Goal: Task Accomplishment & Management: Use online tool/utility

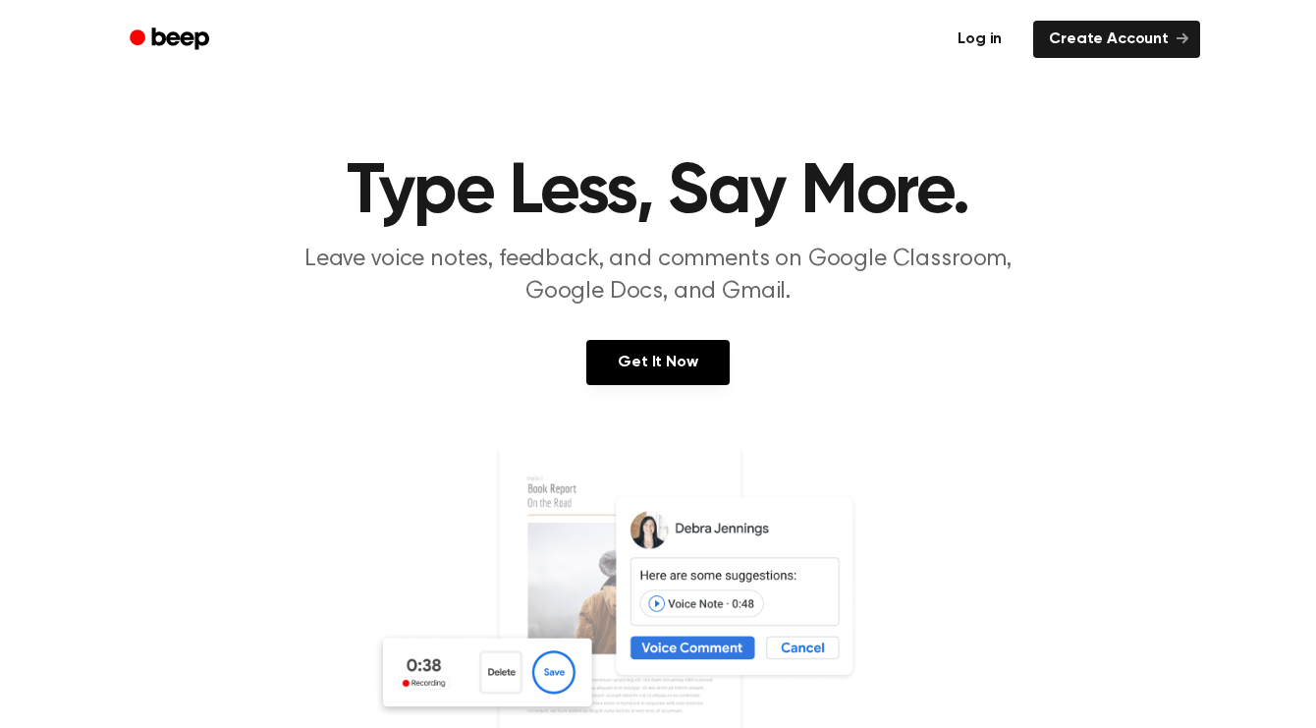
click at [1006, 35] on link "Log in" at bounding box center [979, 39] width 83 height 45
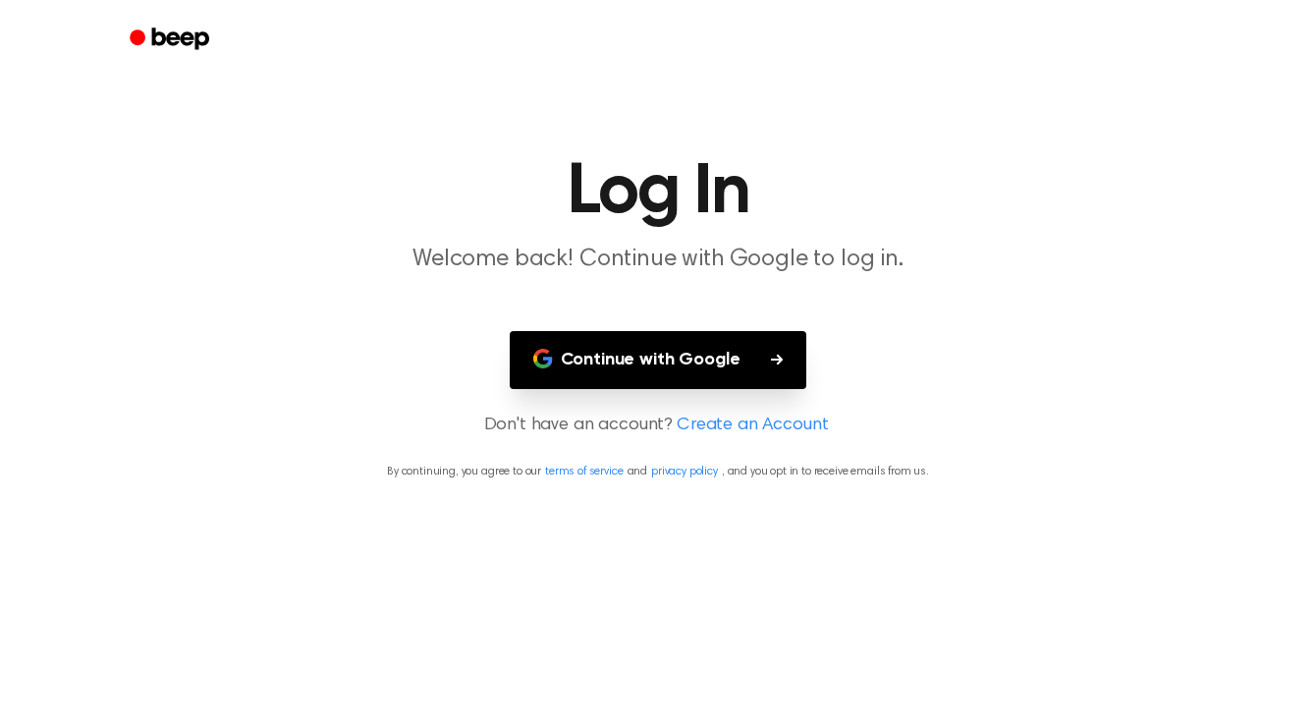
click at [710, 343] on button "Continue with Google" at bounding box center [659, 360] width 298 height 58
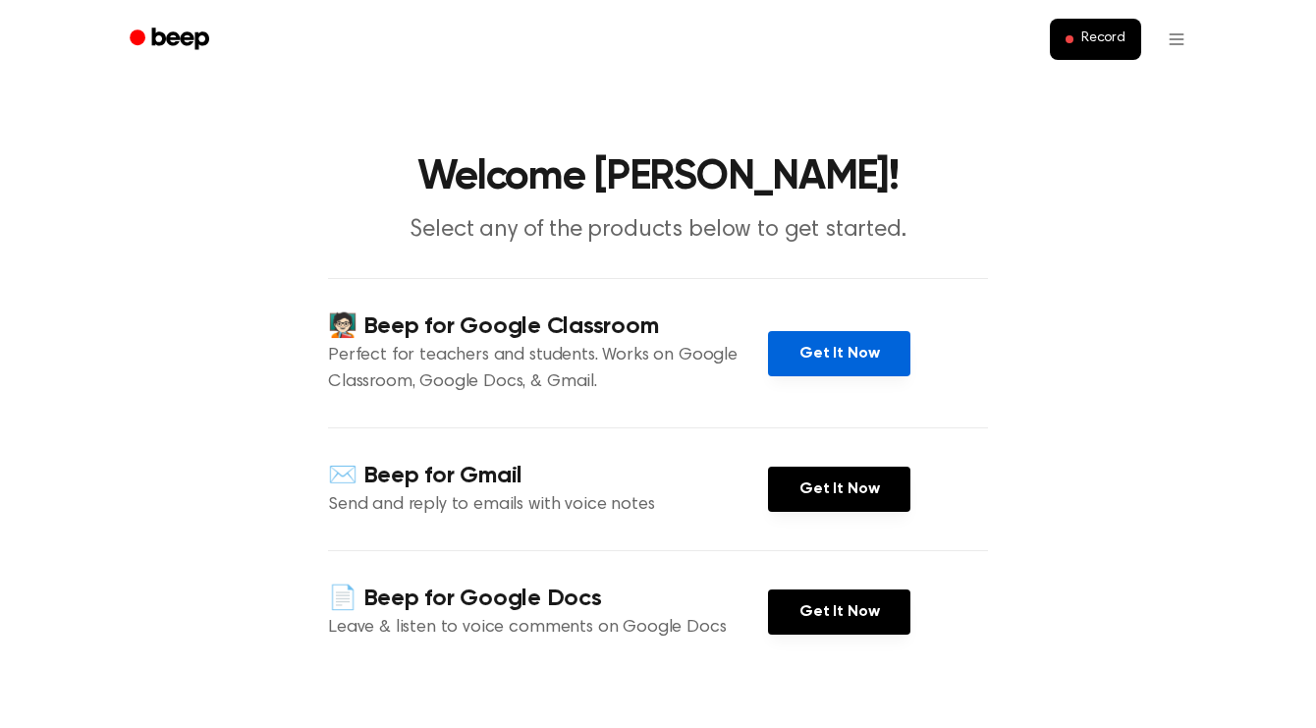
click at [825, 364] on link "Get It Now" at bounding box center [839, 353] width 142 height 45
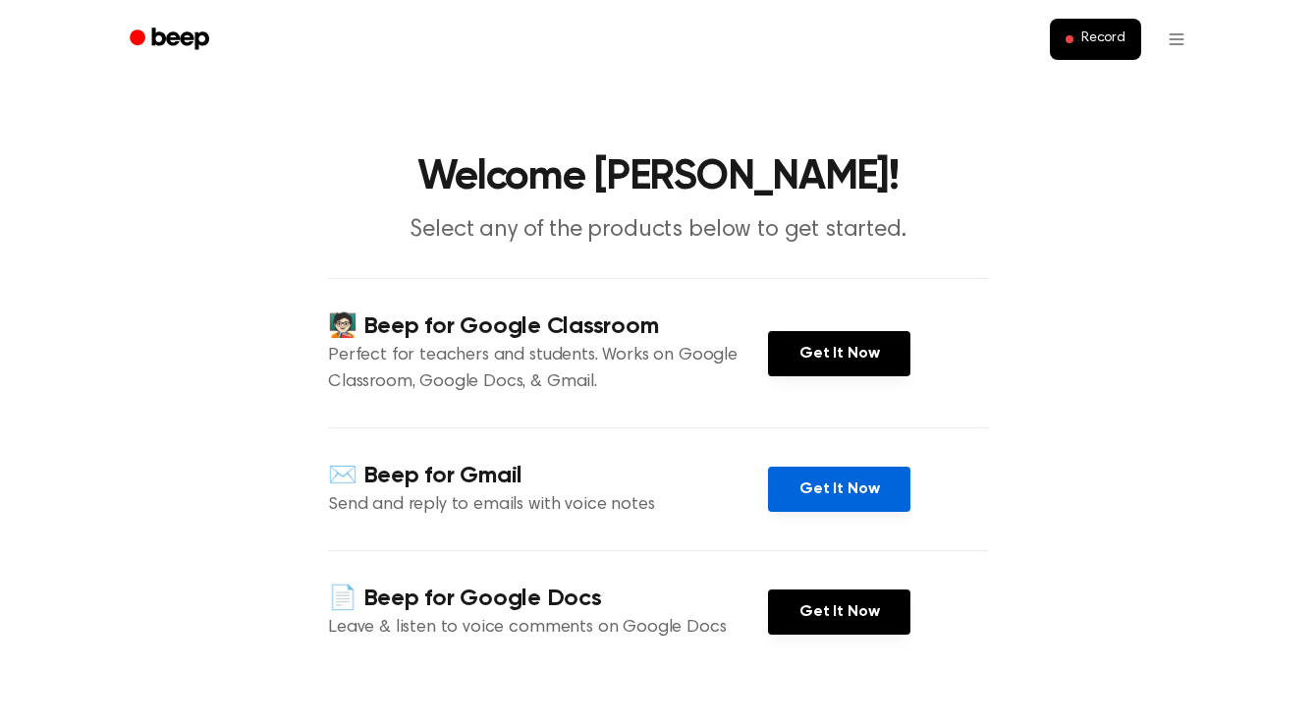
click at [836, 498] on link "Get It Now" at bounding box center [839, 489] width 142 height 45
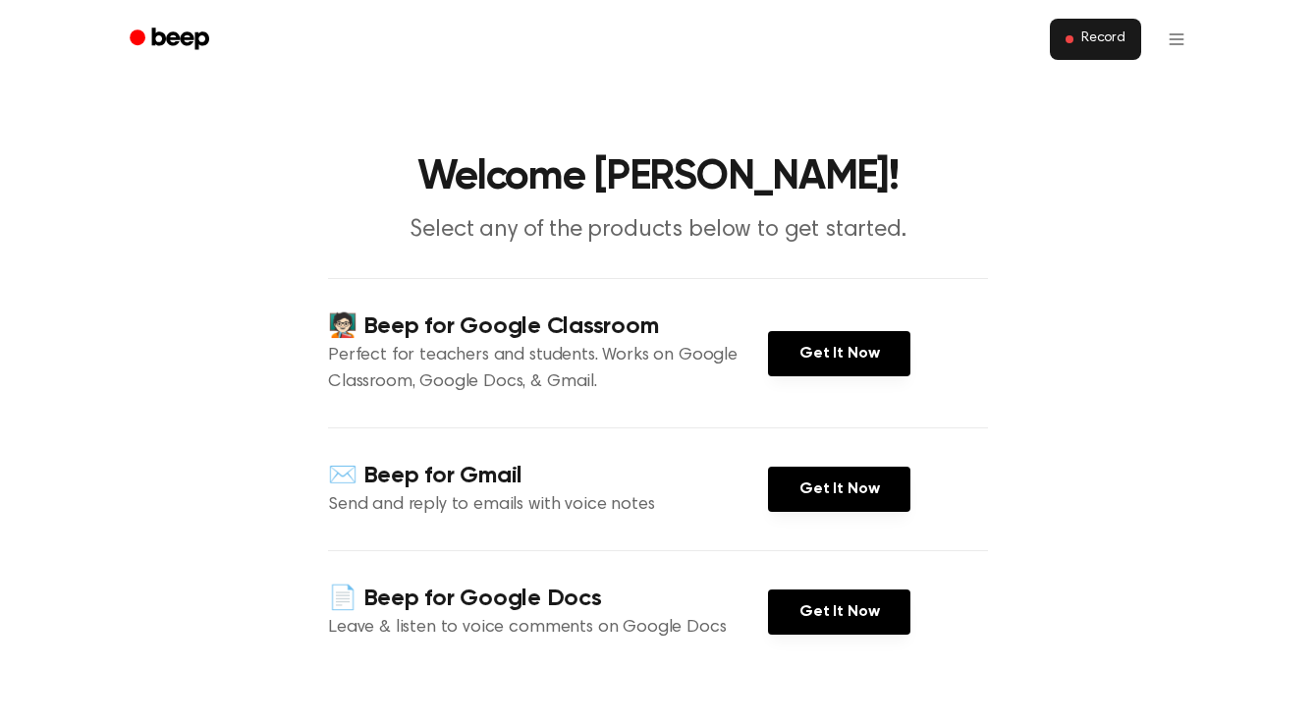
click at [1090, 37] on span "Record" at bounding box center [1104, 39] width 44 height 18
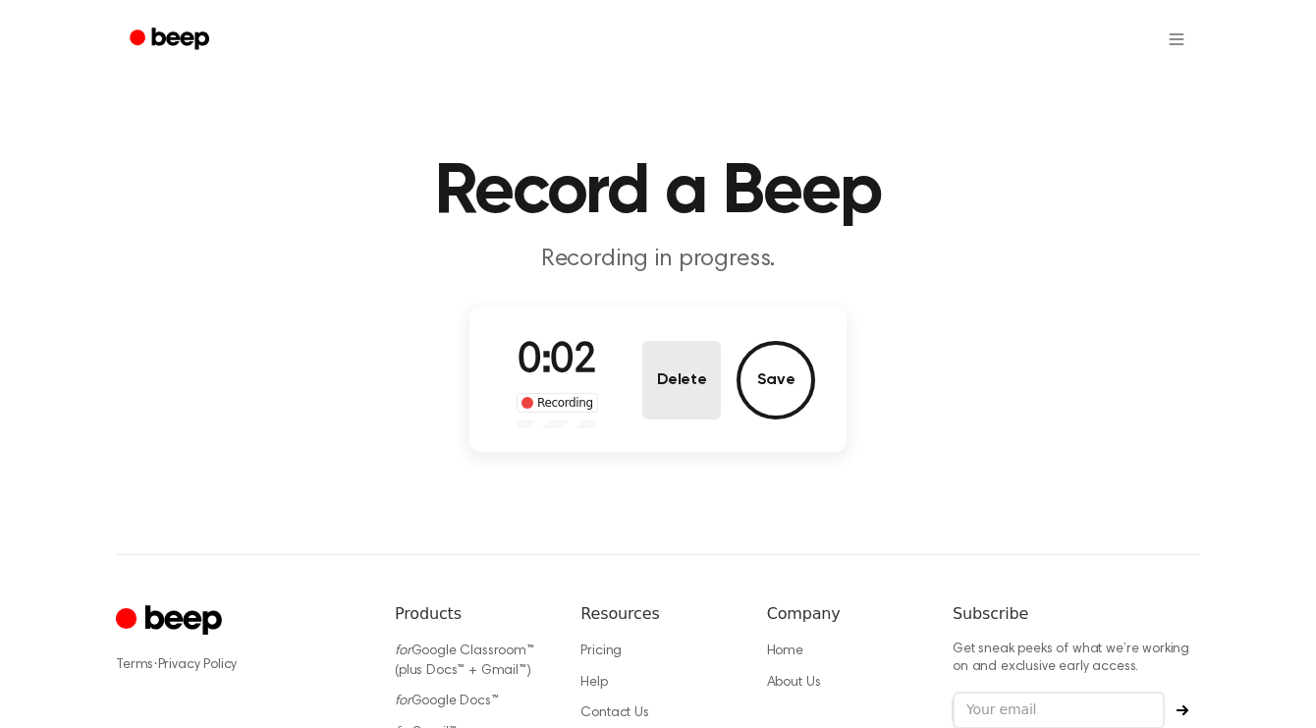
click at [679, 400] on button "Delete" at bounding box center [681, 380] width 79 height 79
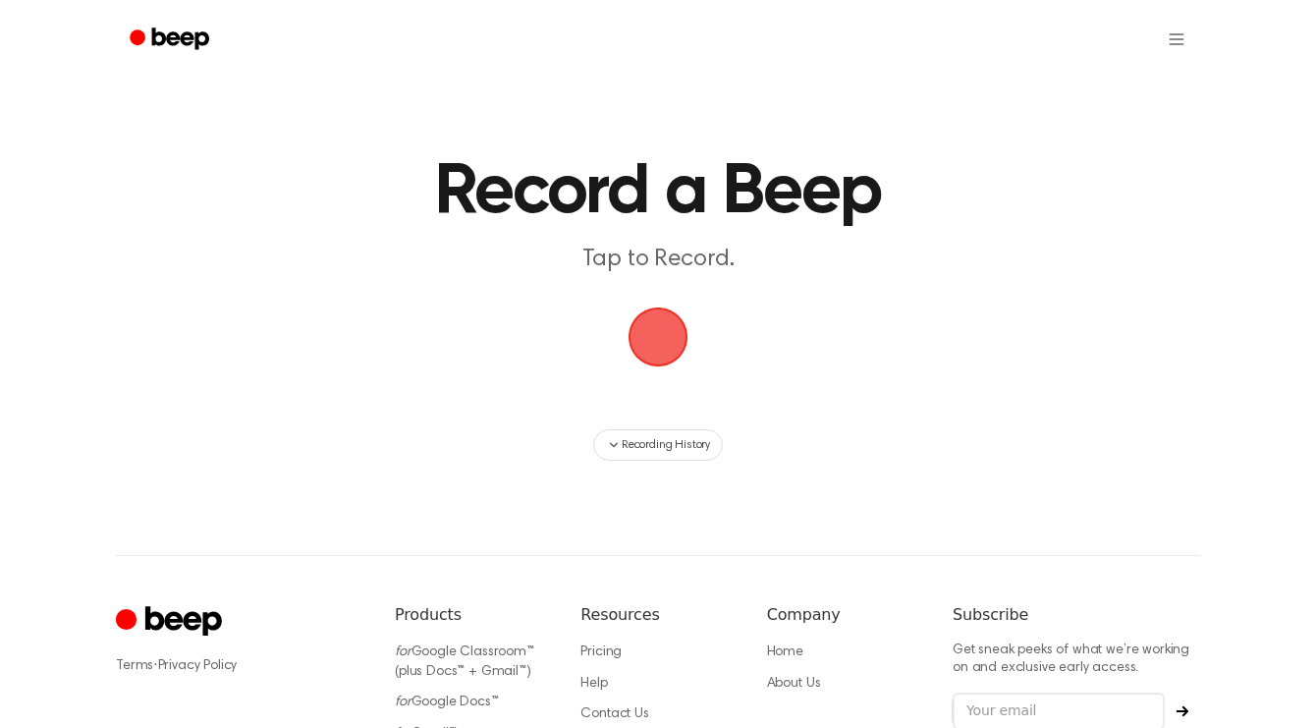
click at [647, 325] on span "button" at bounding box center [658, 337] width 81 height 81
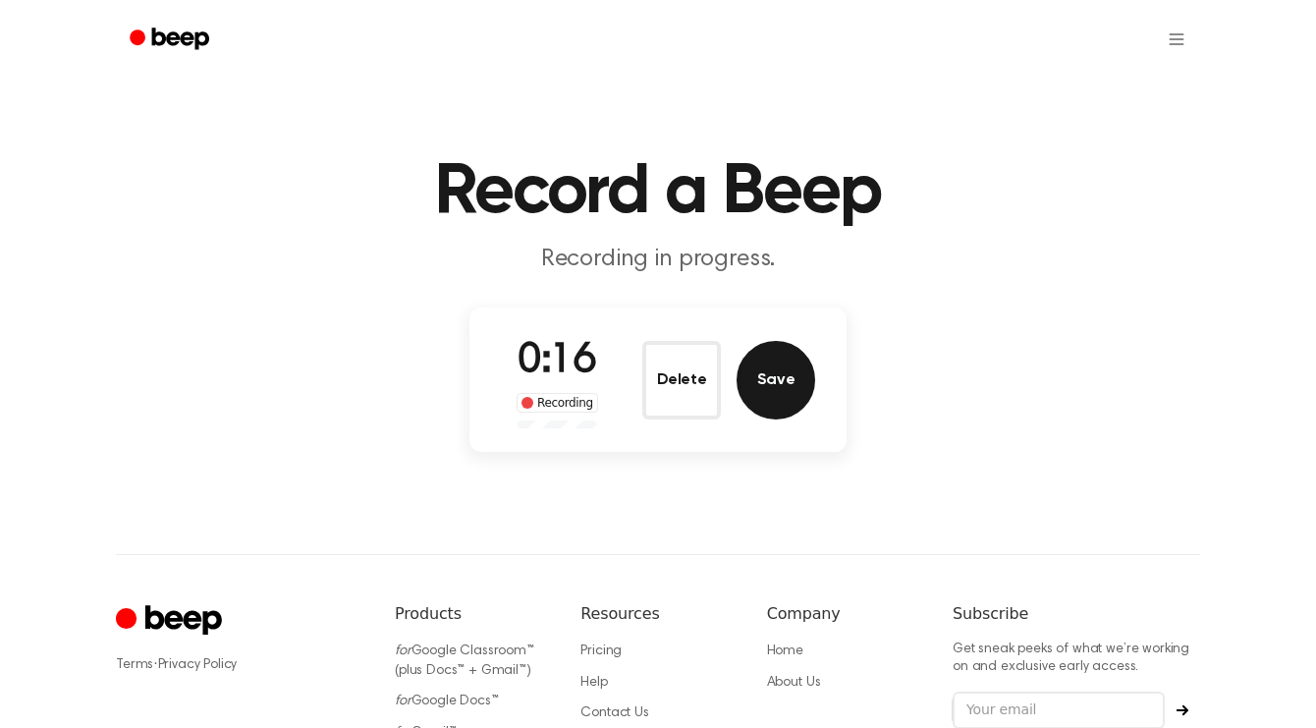
click at [770, 396] on button "Save" at bounding box center [776, 380] width 79 height 79
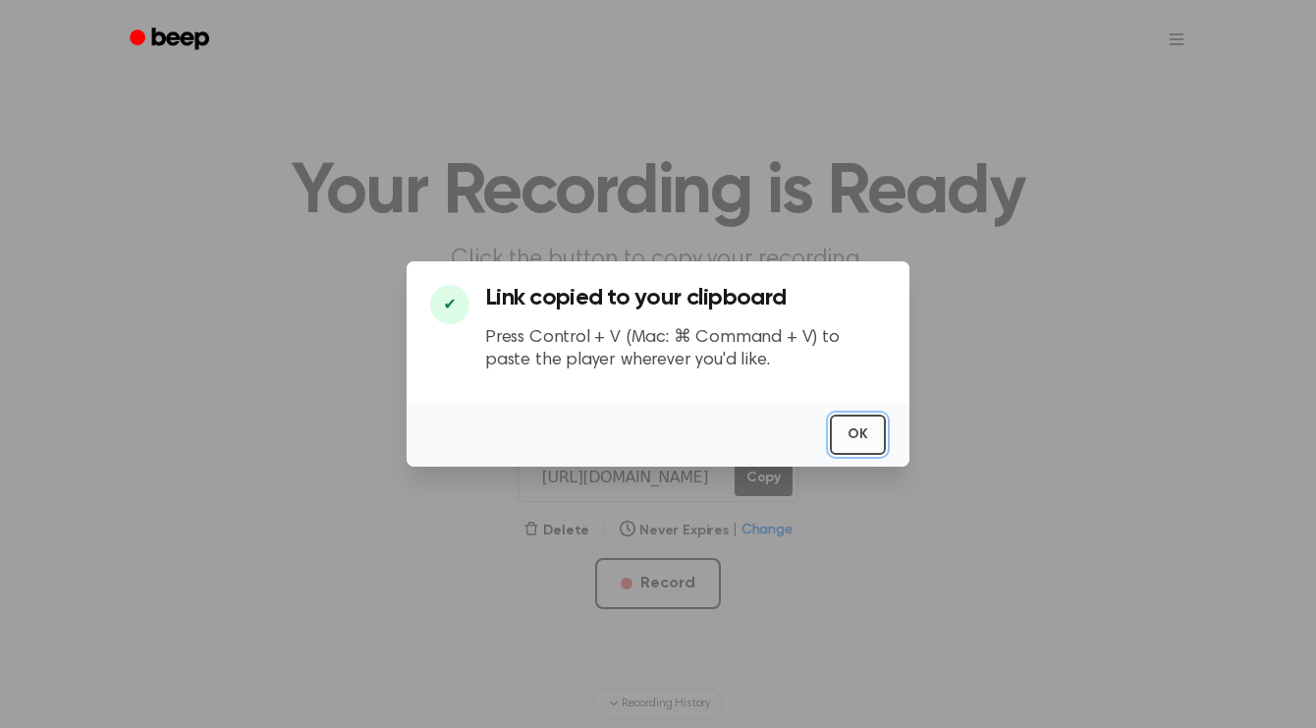
click at [863, 430] on button "OK" at bounding box center [858, 435] width 56 height 40
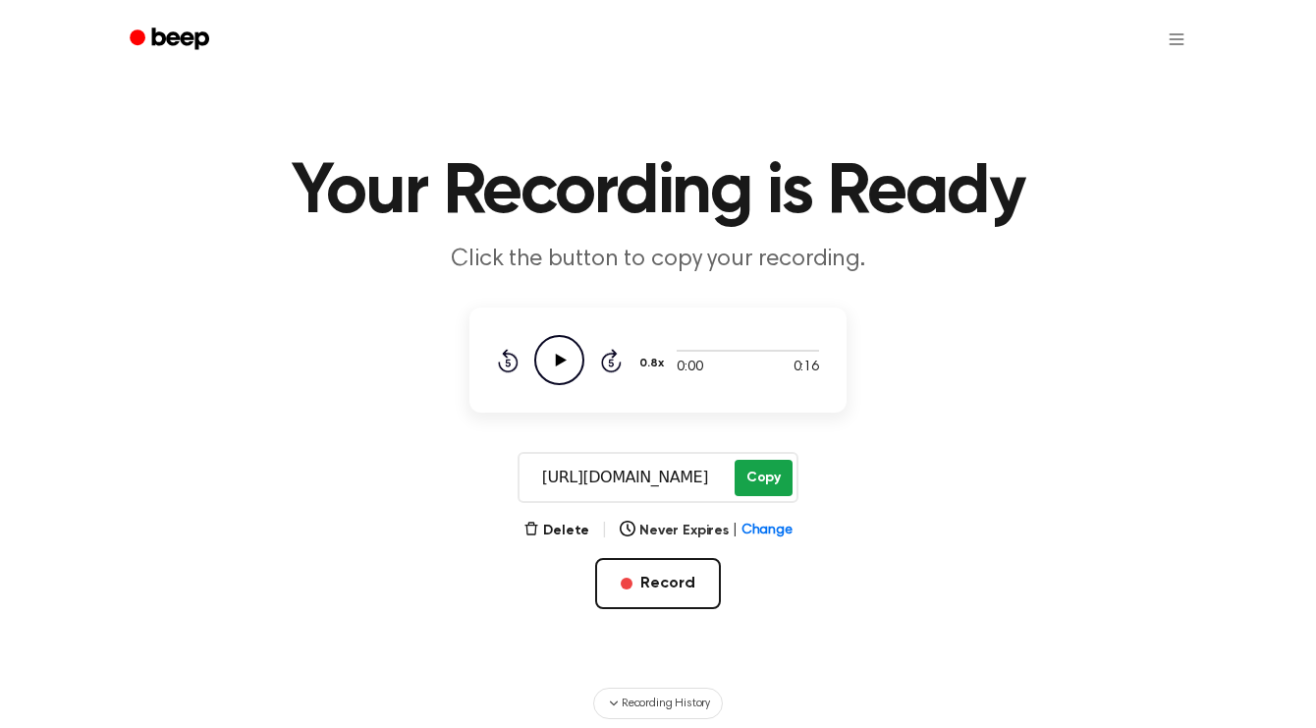
click at [766, 476] on button "Copy" at bounding box center [764, 478] width 58 height 36
click at [564, 351] on icon "Play Audio" at bounding box center [559, 360] width 50 height 50
click at [560, 373] on icon "Pause Audio" at bounding box center [559, 360] width 50 height 50
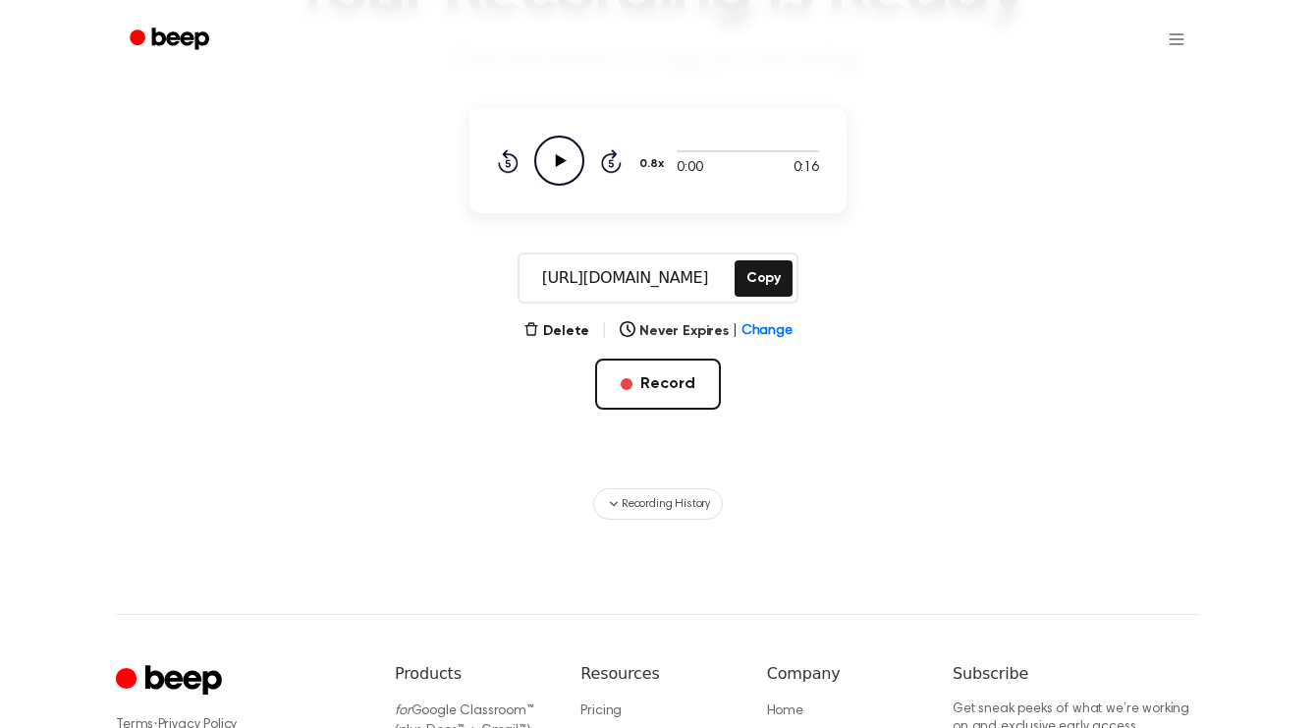
scroll to position [202, 0]
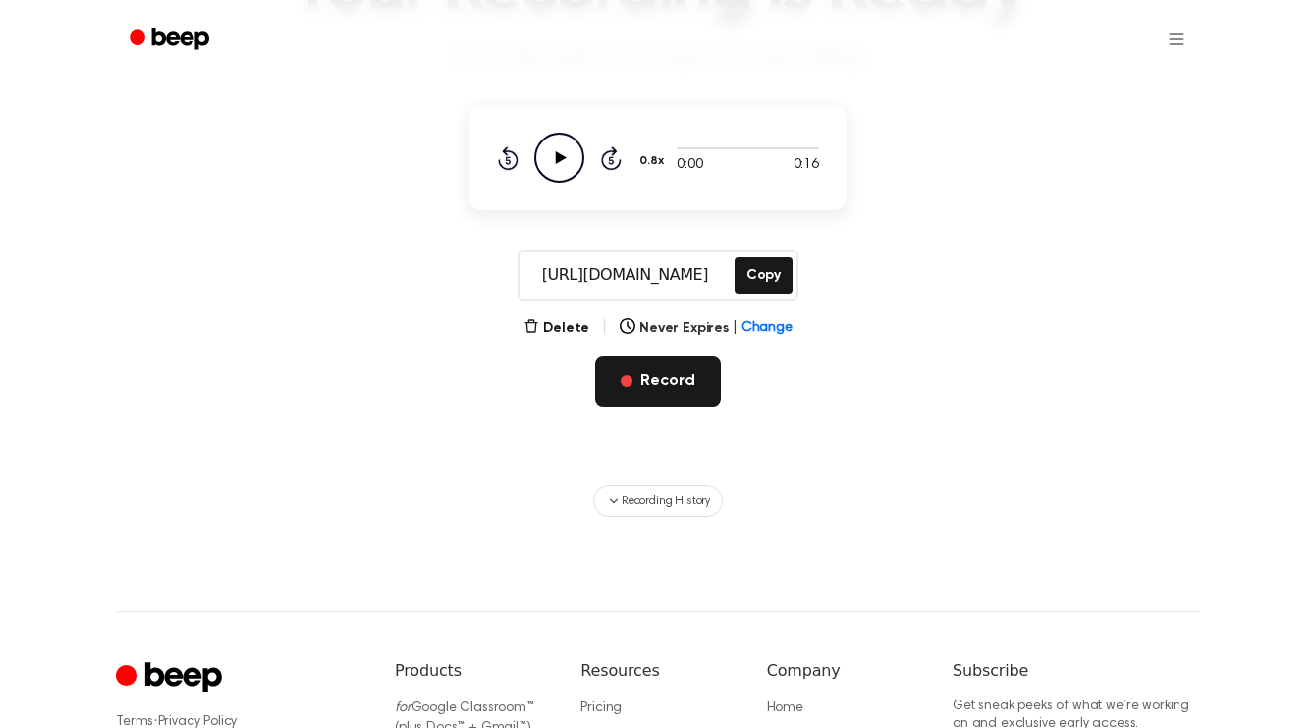
click at [617, 370] on button "Record" at bounding box center [657, 381] width 125 height 51
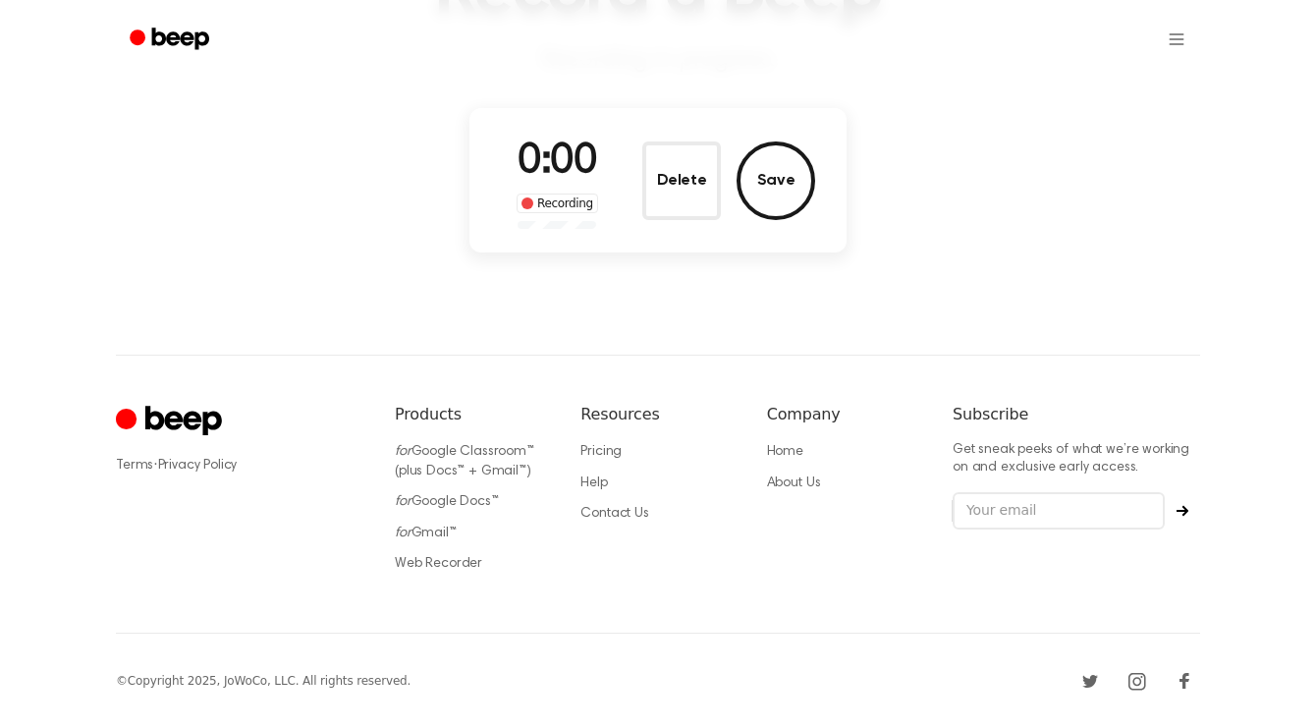
scroll to position [201, 0]
click at [665, 167] on button "Delete" at bounding box center [681, 180] width 79 height 79
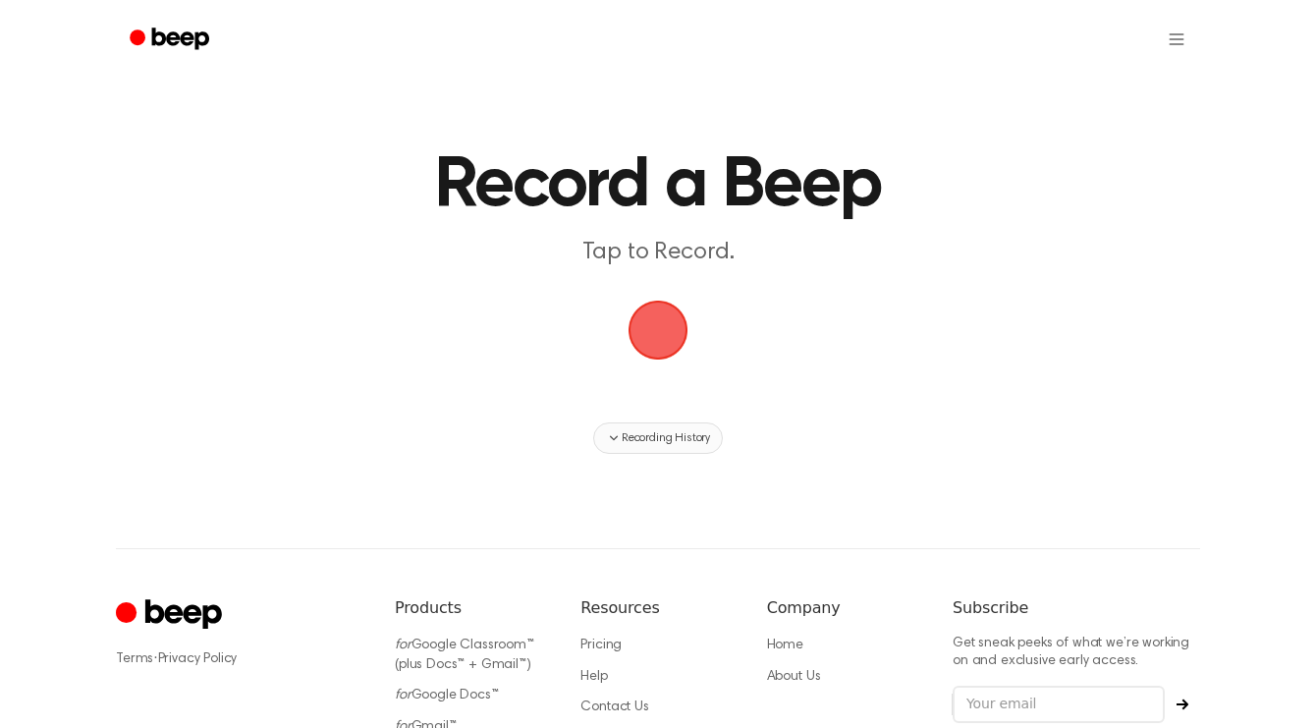
scroll to position [3, 0]
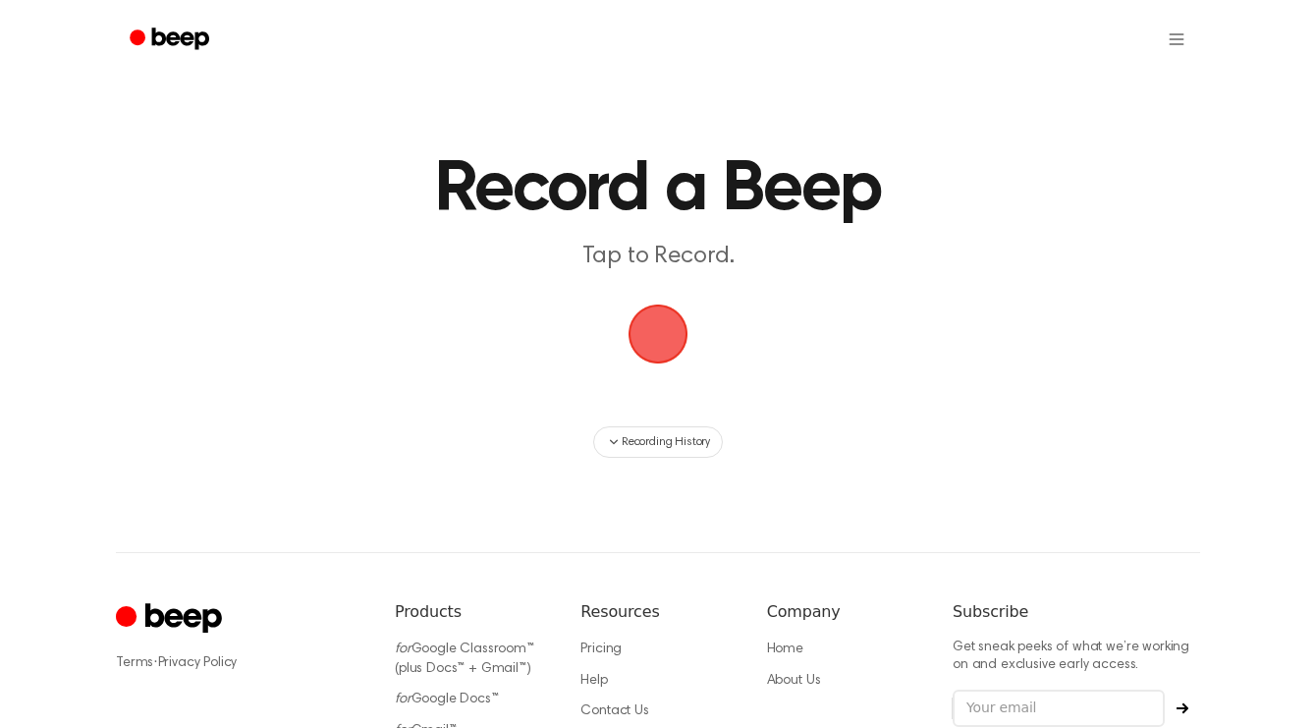
click at [651, 322] on span "button" at bounding box center [658, 334] width 84 height 84
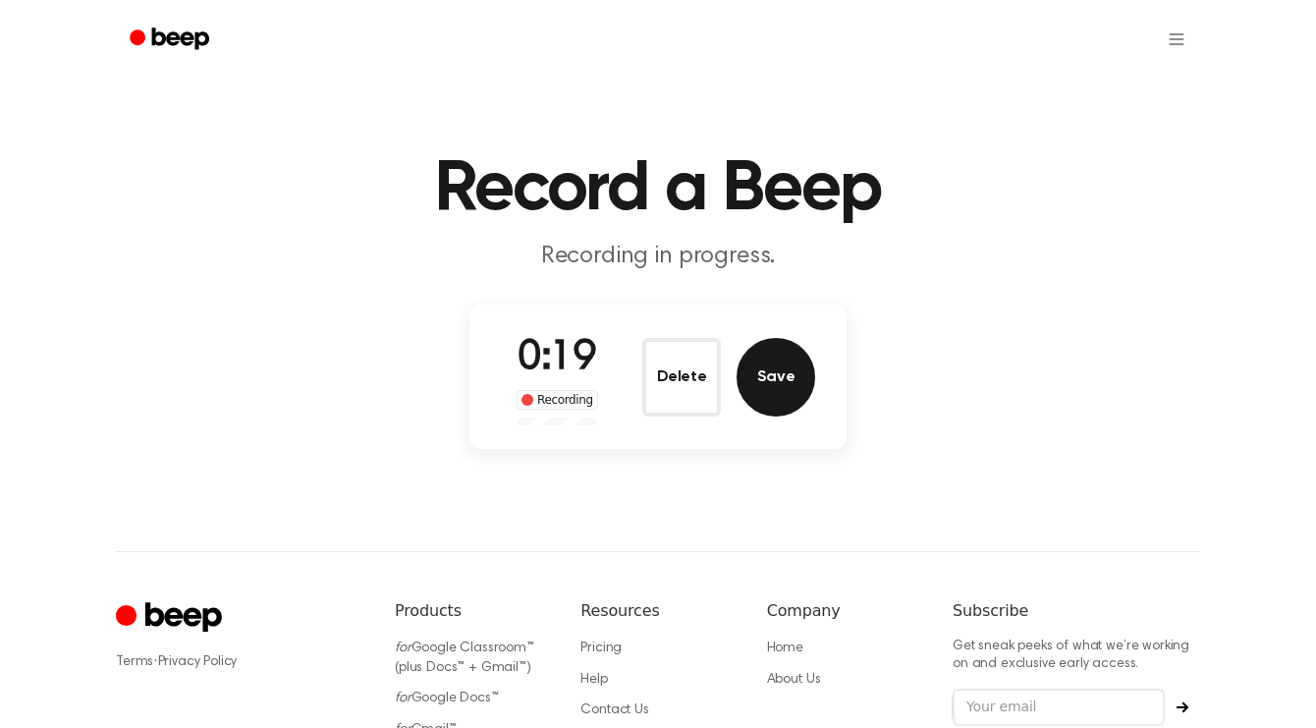
click at [760, 394] on button "Save" at bounding box center [776, 377] width 79 height 79
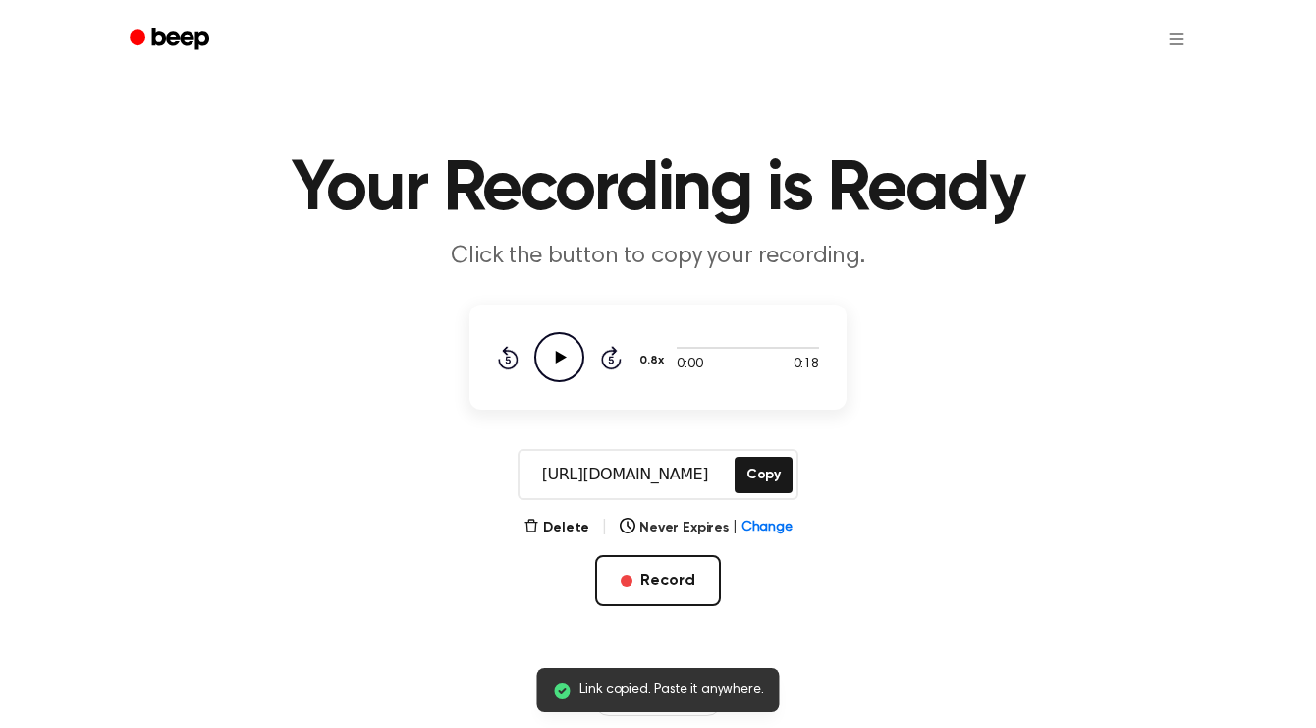
click at [561, 371] on icon "Play Audio" at bounding box center [559, 357] width 50 height 50
click at [772, 486] on button "Copy" at bounding box center [764, 475] width 58 height 36
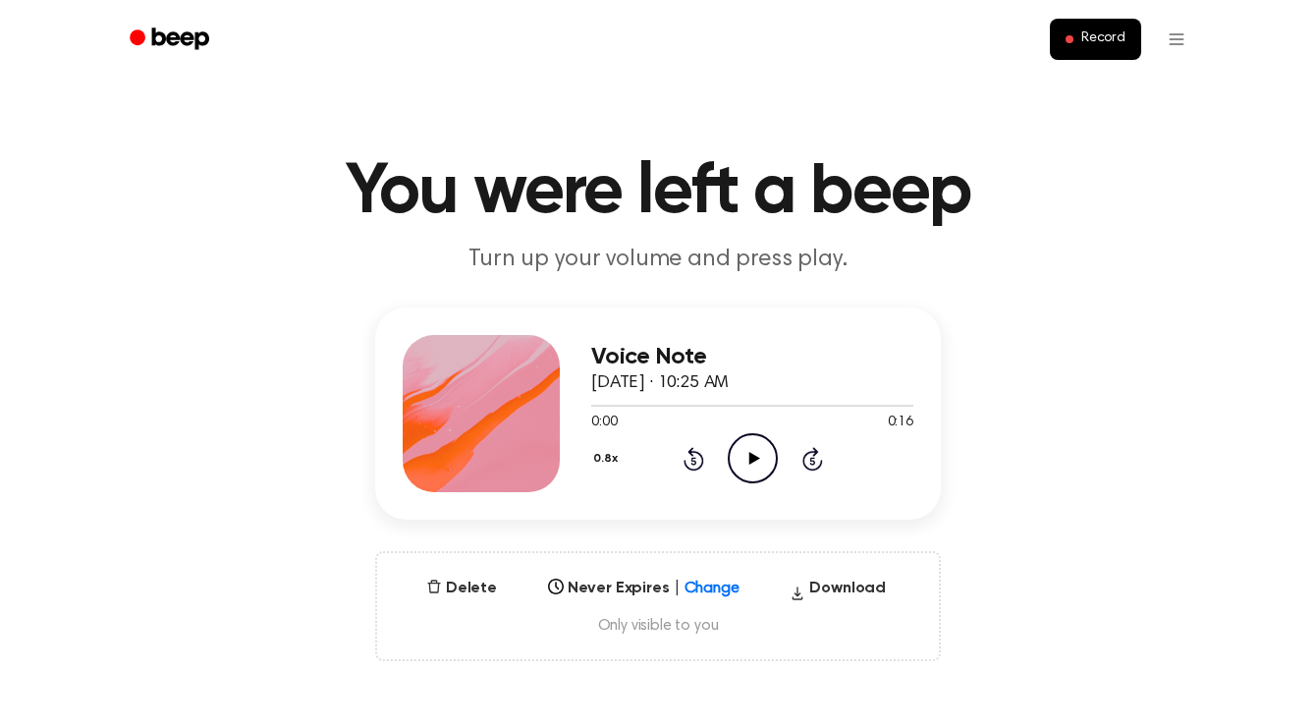
click at [763, 451] on icon "Play Audio" at bounding box center [753, 458] width 50 height 50
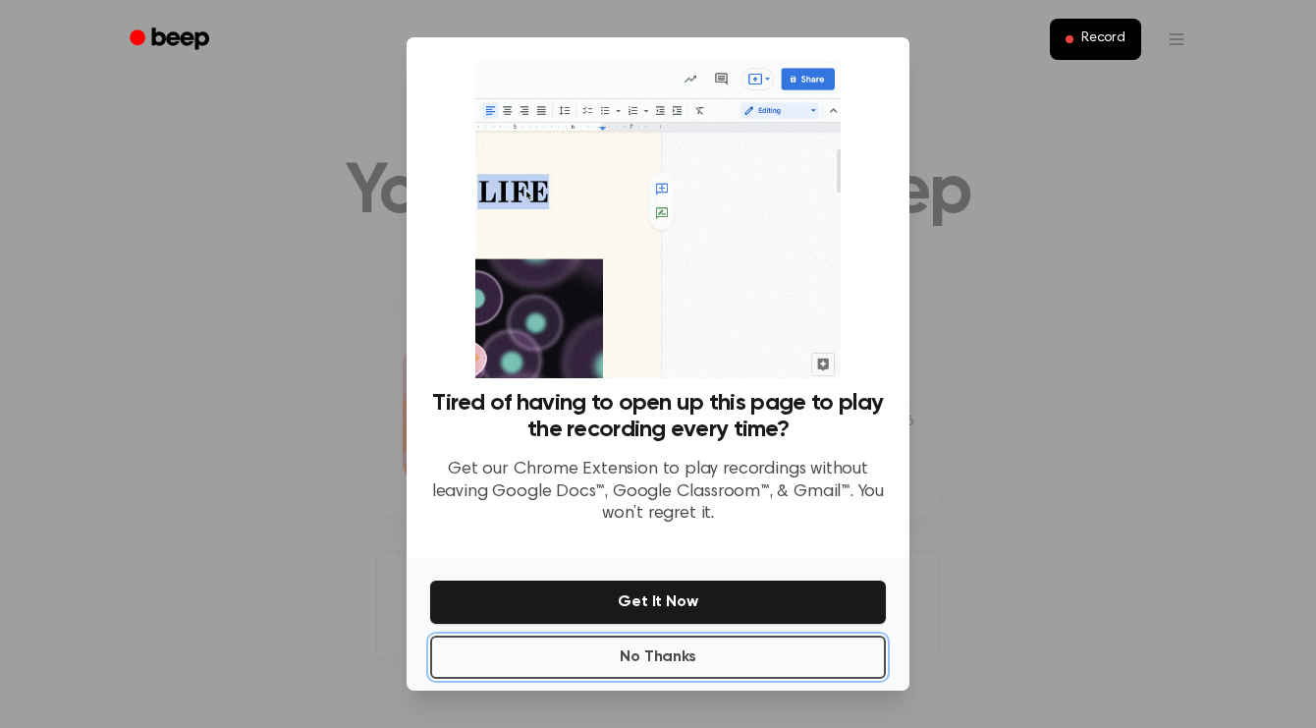
click at [740, 643] on button "No Thanks" at bounding box center [658, 657] width 456 height 43
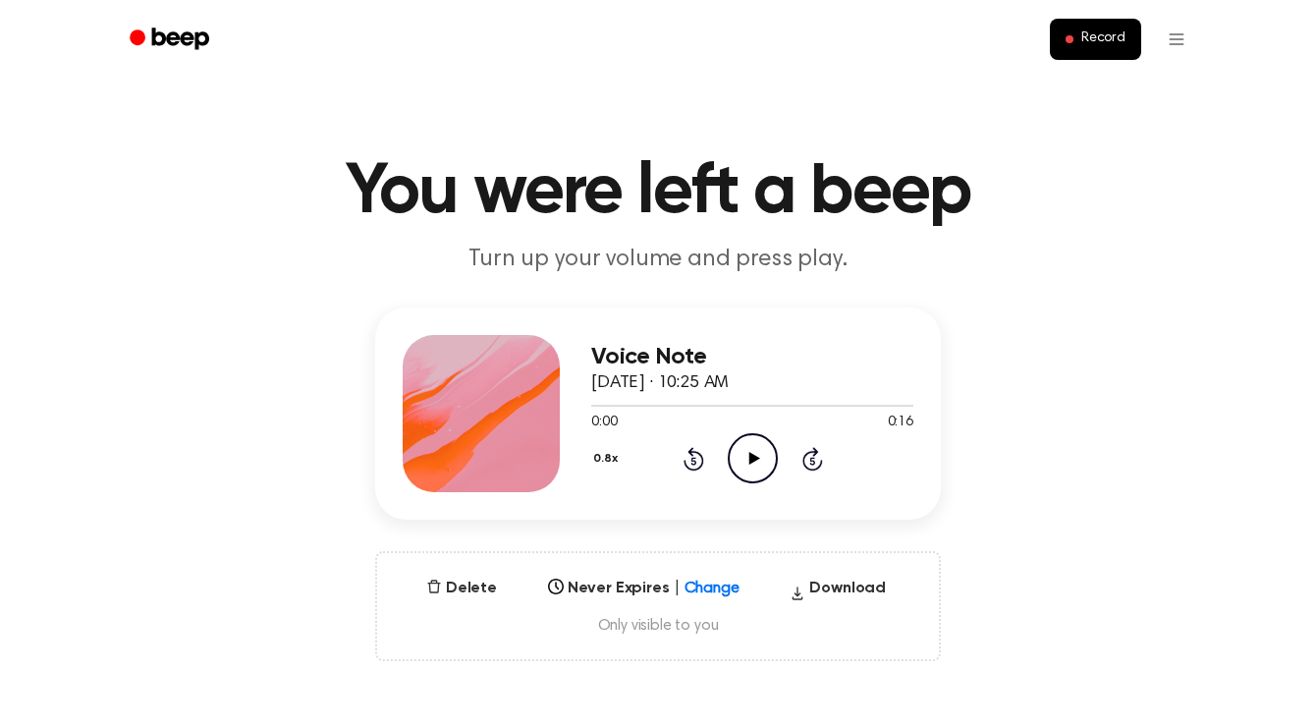
click at [738, 461] on icon "Play Audio" at bounding box center [753, 458] width 50 height 50
click at [748, 457] on icon "Play Audio" at bounding box center [753, 458] width 50 height 50
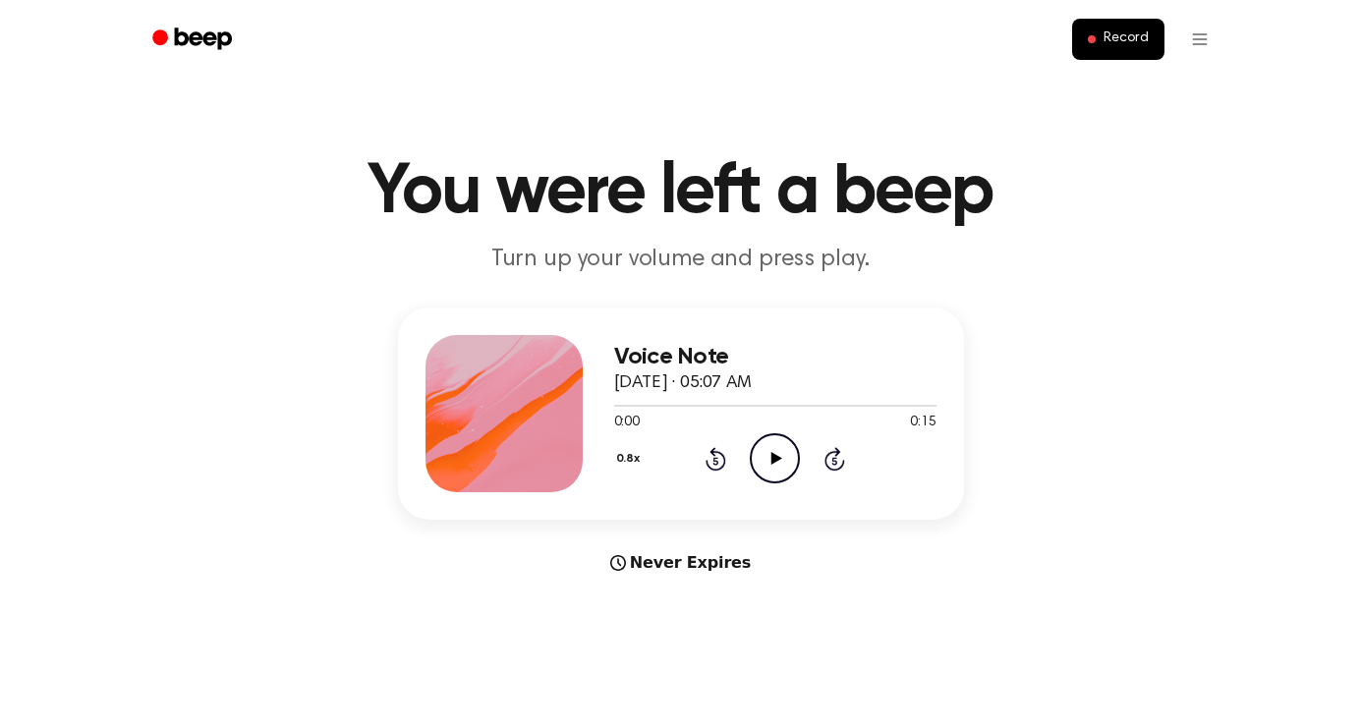
click at [786, 460] on icon "Play Audio" at bounding box center [775, 458] width 50 height 50
click at [780, 445] on icon "Play Audio" at bounding box center [775, 458] width 50 height 50
click at [633, 459] on button "0.8x" at bounding box center [630, 458] width 33 height 33
click at [650, 578] on span "1.0x" at bounding box center [646, 577] width 25 height 21
click at [770, 470] on icon "Play Audio" at bounding box center [775, 458] width 50 height 50
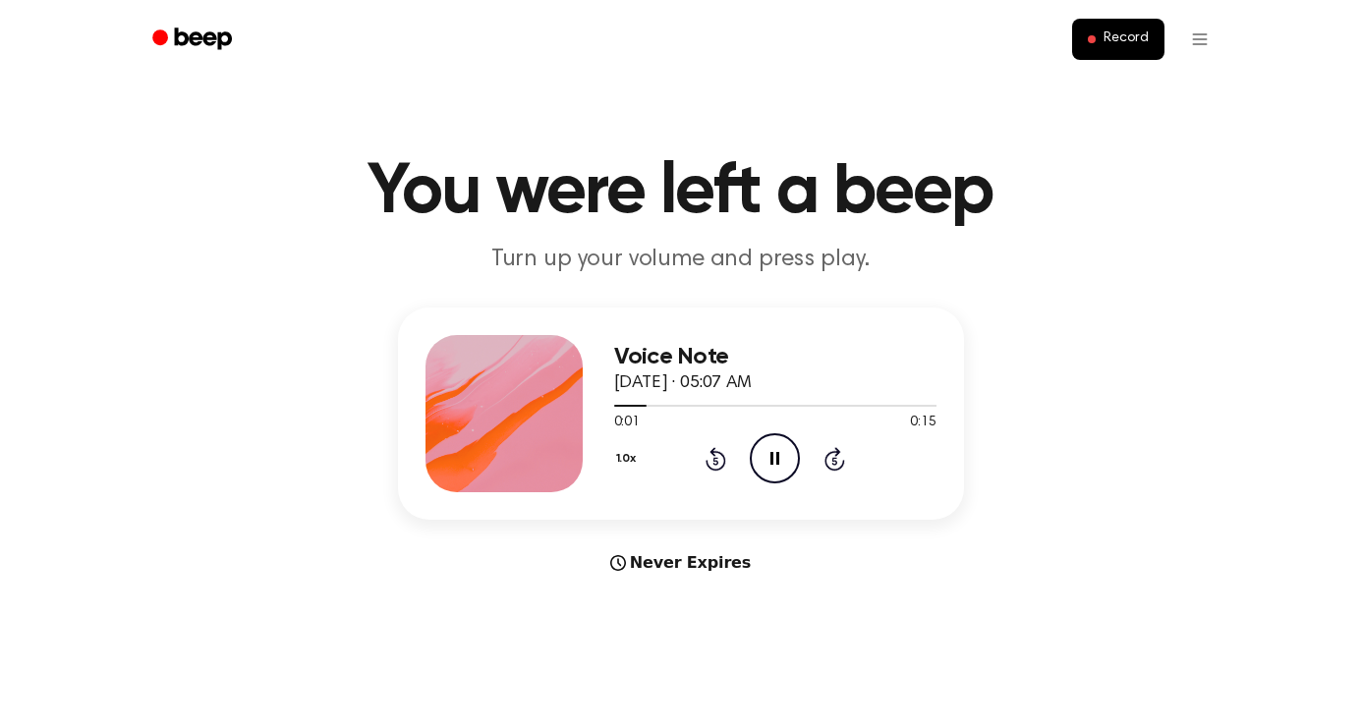
click at [775, 467] on icon "Pause Audio" at bounding box center [775, 458] width 50 height 50
drag, startPoint x: 645, startPoint y: 406, endPoint x: 615, endPoint y: 403, distance: 30.6
click at [615, 403] on div at bounding box center [775, 405] width 322 height 16
click at [779, 469] on icon "Play Audio" at bounding box center [775, 458] width 50 height 50
click at [622, 461] on button "1.0x" at bounding box center [628, 458] width 29 height 33
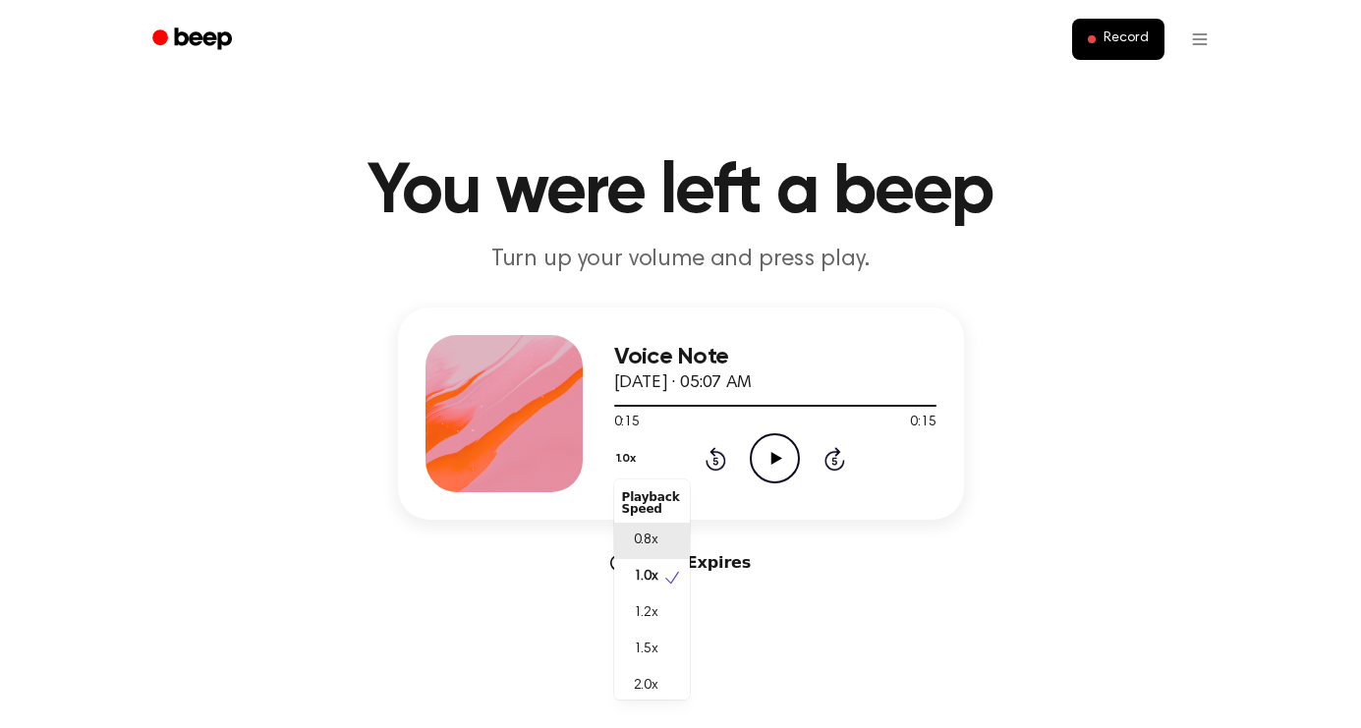
click at [639, 530] on span "0.8x" at bounding box center [646, 540] width 25 height 21
